Goal: Information Seeking & Learning: Learn about a topic

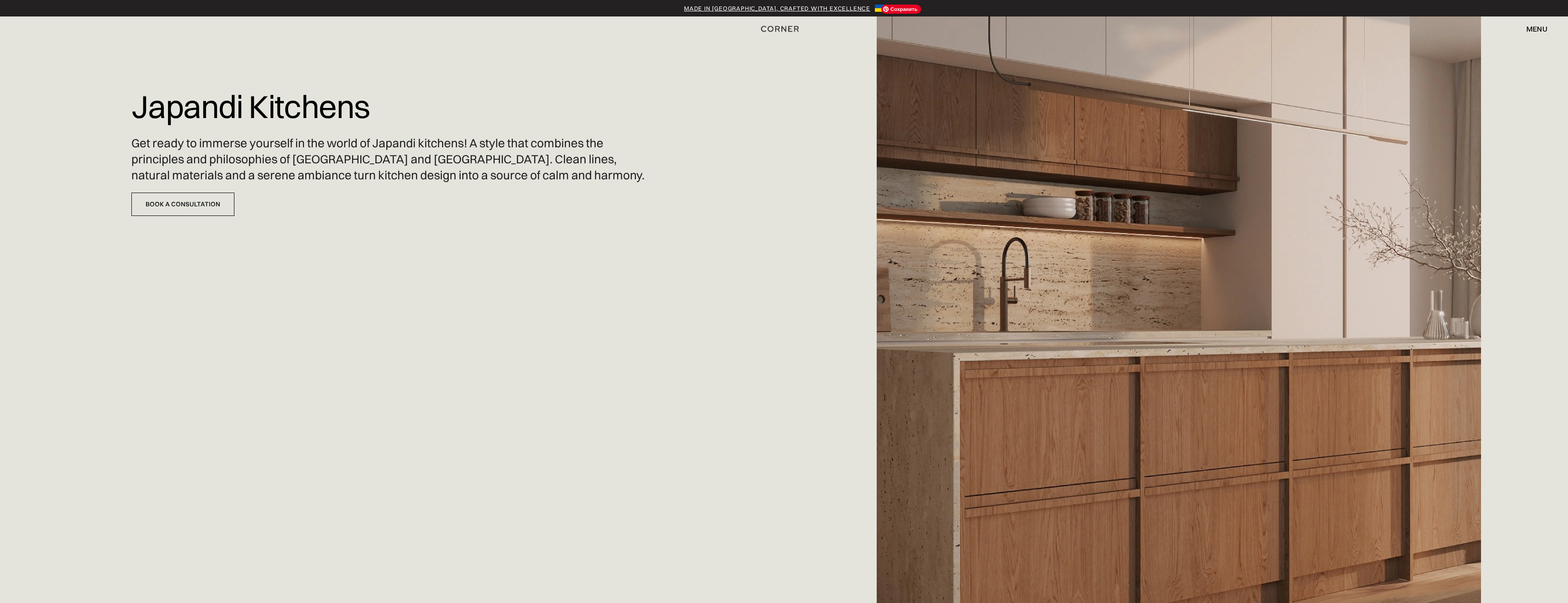
click at [1214, 236] on img at bounding box center [1178, 301] width 604 height 603
drag, startPoint x: 428, startPoint y: 105, endPoint x: 102, endPoint y: 108, distance: 326.0
click at [102, 108] on div "Japandi Kitchens Get ready to immerse yourself in the world of Japandi kitchens…" at bounding box center [784, 301] width 1568 height 603
click at [1548, 27] on div "Shop Kitchens Shop Kitchens how it works how it works Projects Projects Price e…" at bounding box center [784, 29] width 1568 height 16
click at [1537, 31] on div "menu" at bounding box center [1537, 29] width 21 height 7
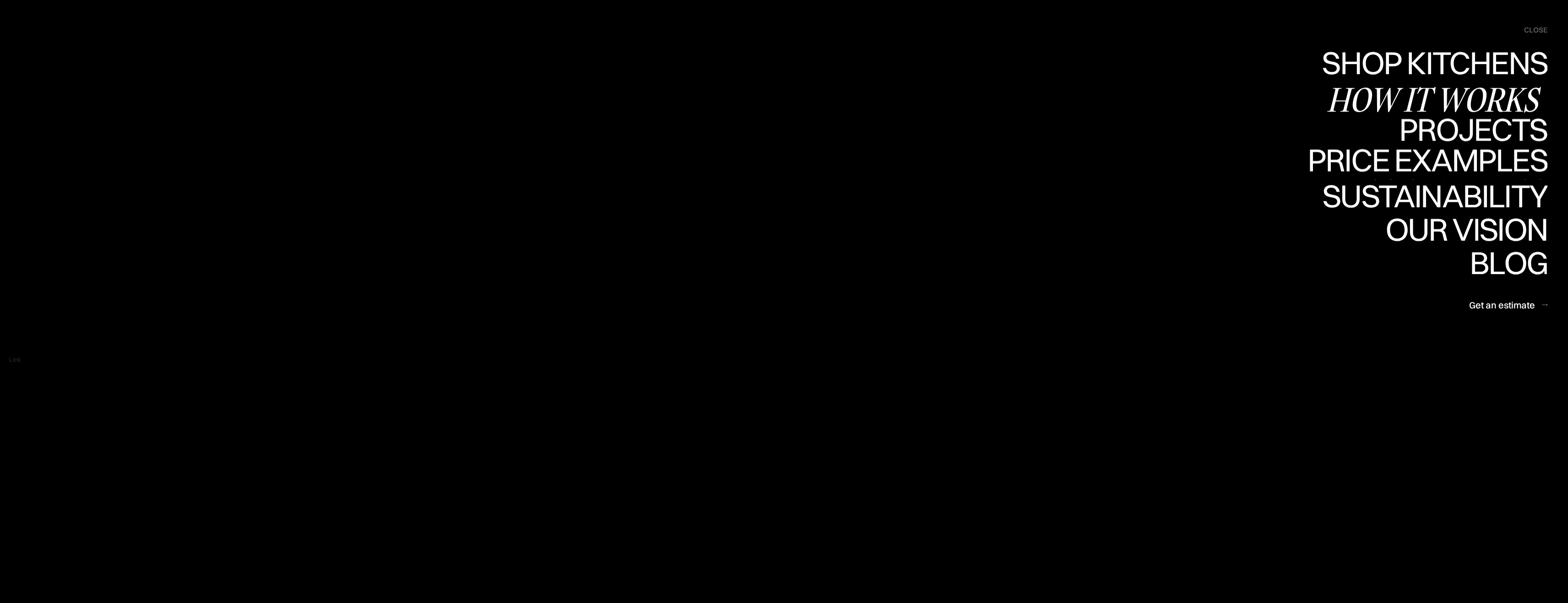
click at [1425, 159] on link "Price examples Price examples" at bounding box center [1428, 163] width 240 height 33
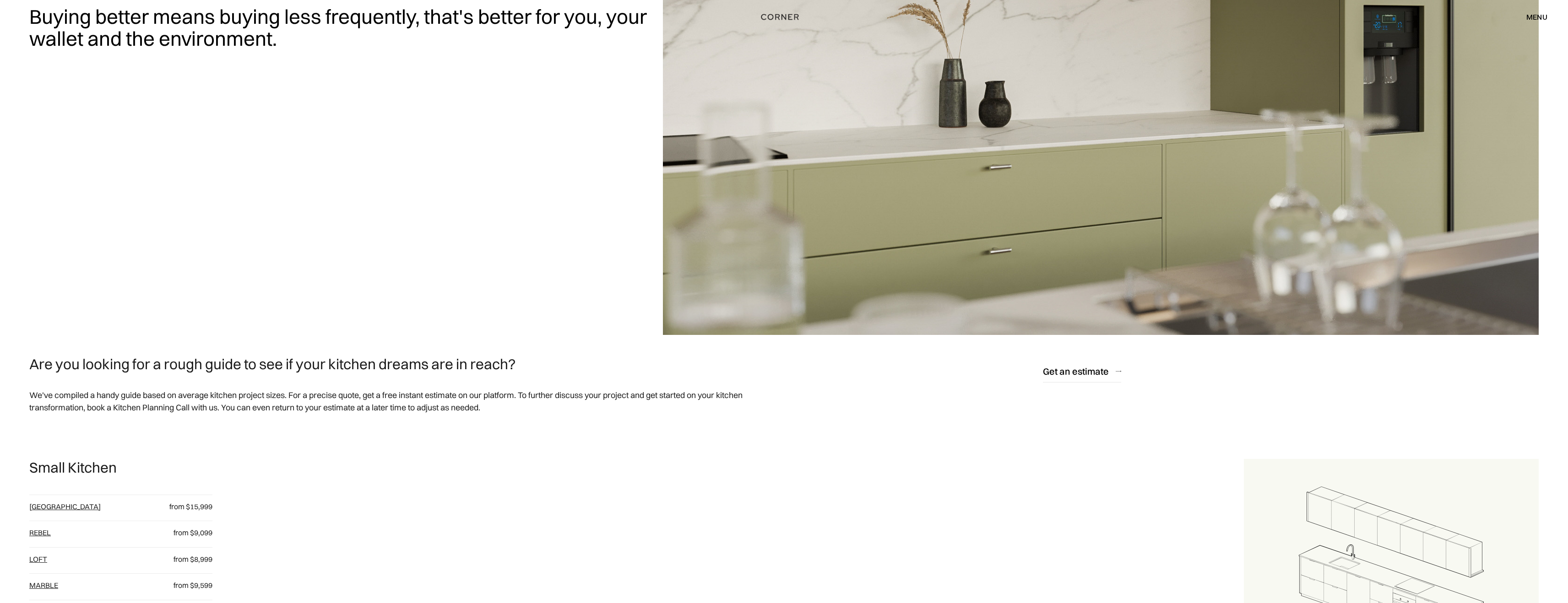
scroll to position [313, 0]
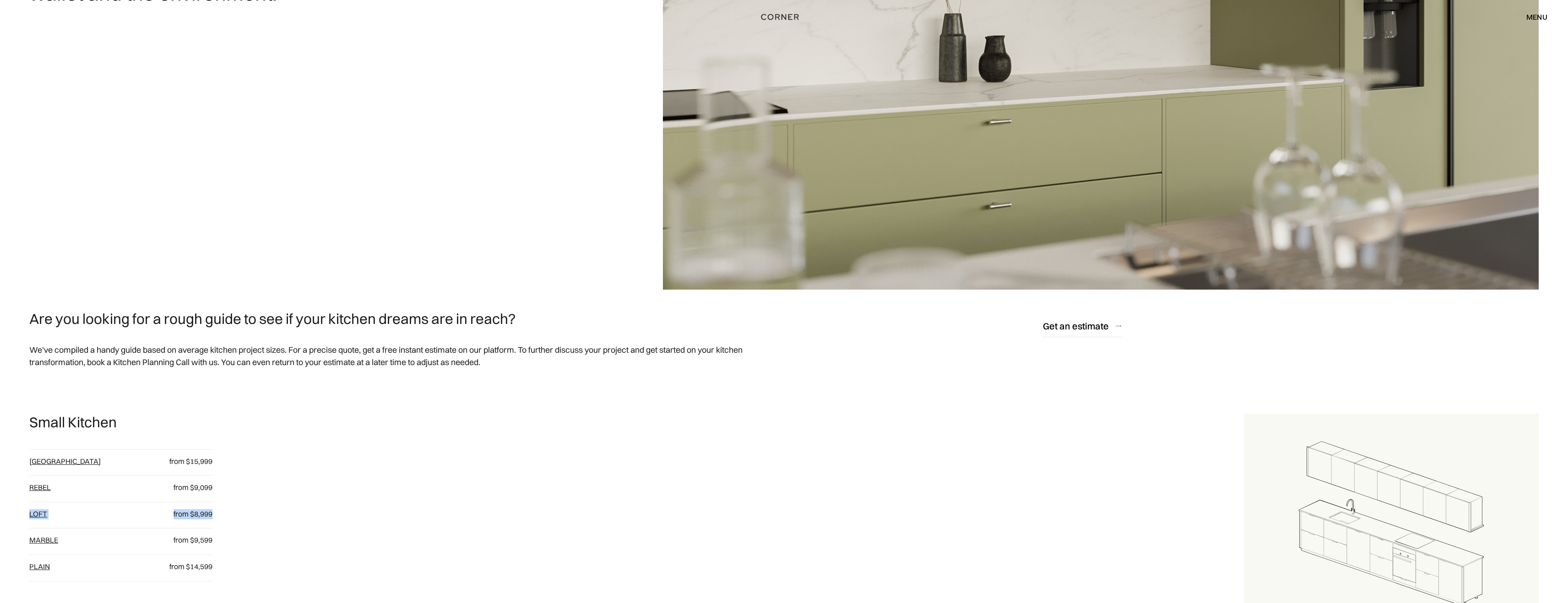
drag, startPoint x: 242, startPoint y: 520, endPoint x: 71, endPoint y: 508, distance: 171.4
click at [71, 508] on div "Small Kitchen Berlin from $15,999 Rebel from $9,099 loft from $8,999 Marble fro…" at bounding box center [637, 523] width 1214 height 221
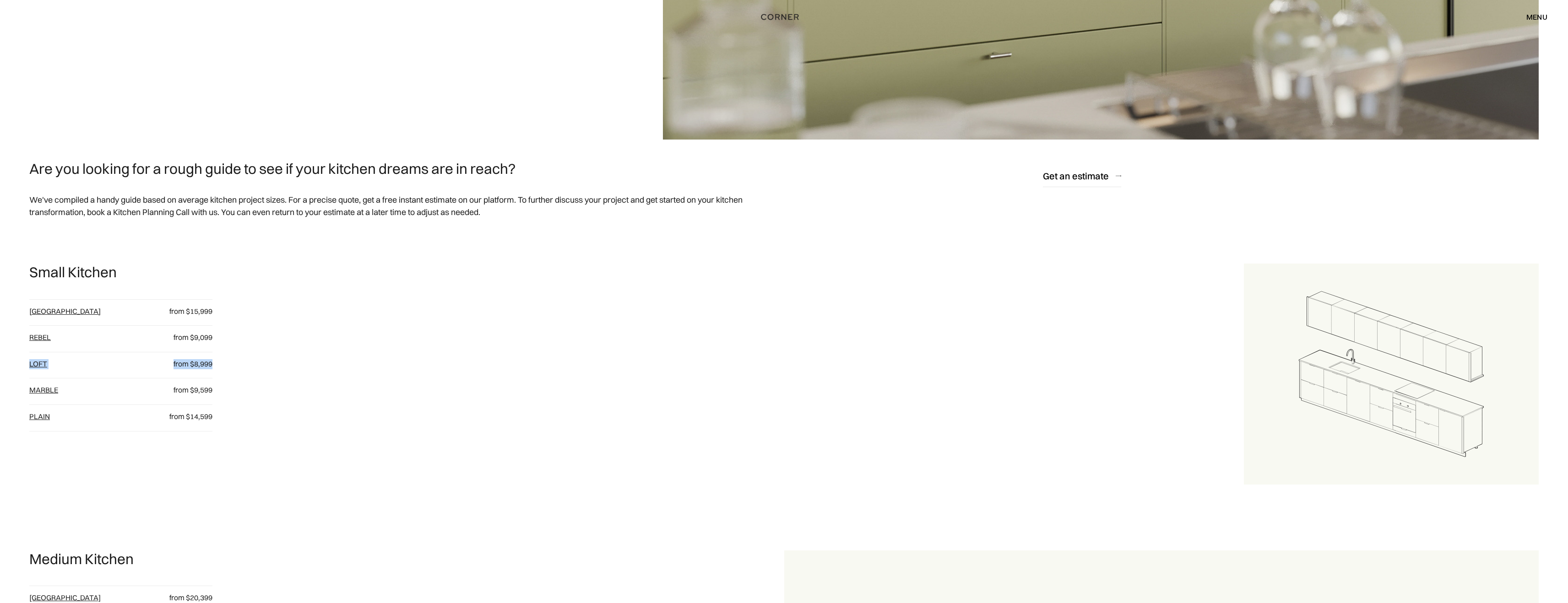
scroll to position [550, 0]
